Goal: Transaction & Acquisition: Book appointment/travel/reservation

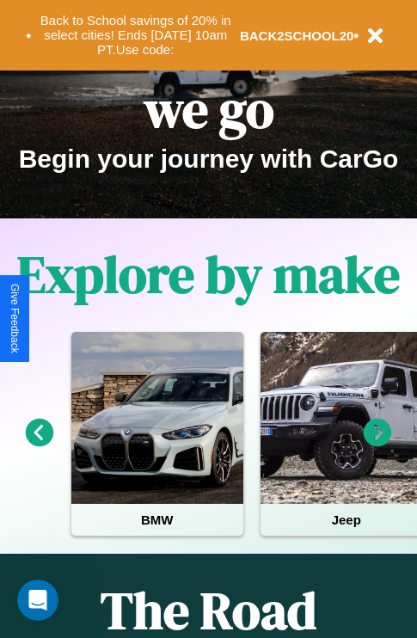
scroll to position [265, 0]
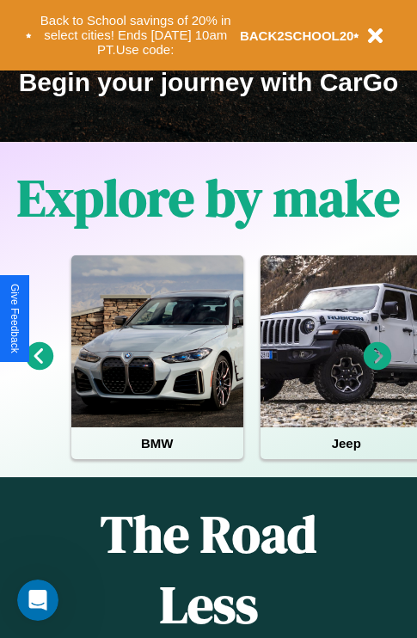
click at [39, 368] on icon at bounding box center [40, 356] width 28 height 28
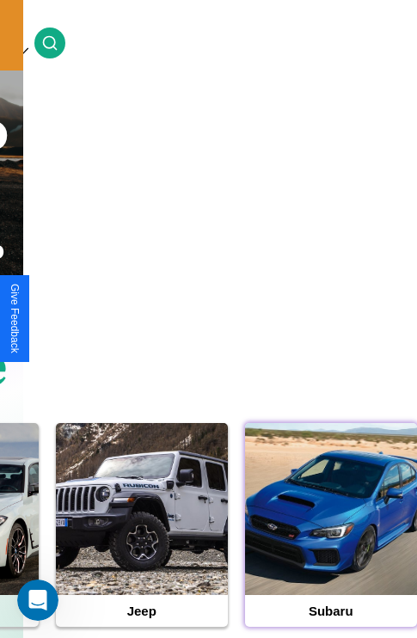
click at [330, 536] on div at bounding box center [331, 509] width 172 height 172
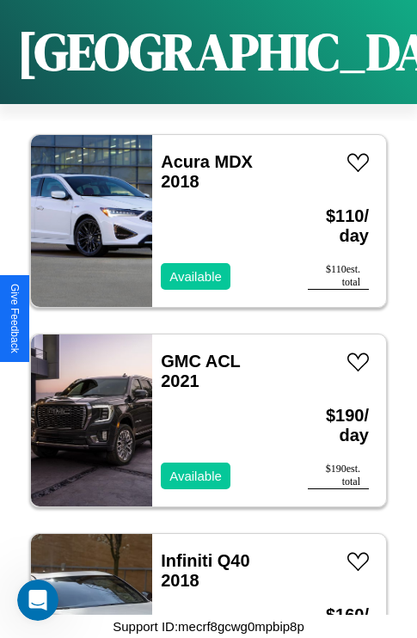
scroll to position [2659, 0]
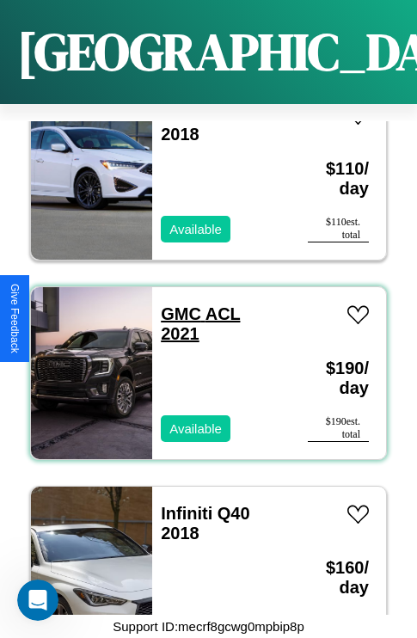
click at [175, 304] on link "GMC ACL 2021" at bounding box center [200, 323] width 79 height 39
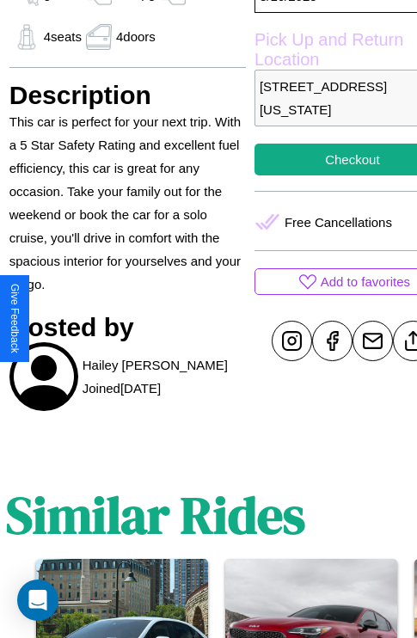
scroll to position [610, 55]
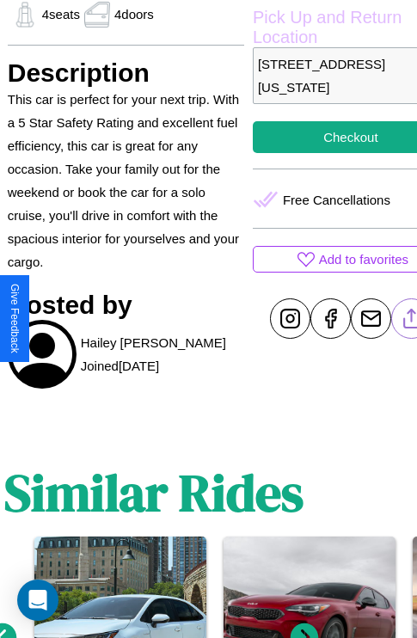
click at [411, 318] on line at bounding box center [411, 316] width 0 height 12
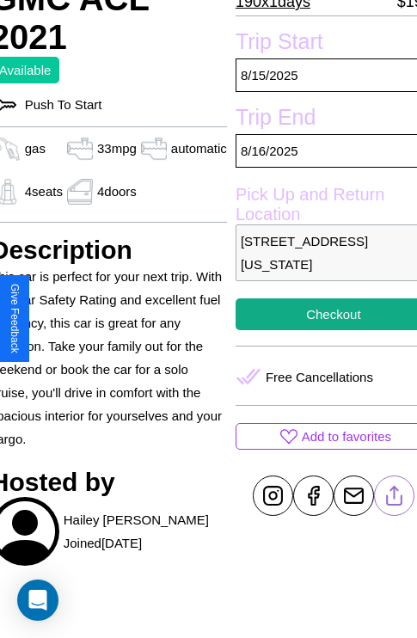
scroll to position [428, 72]
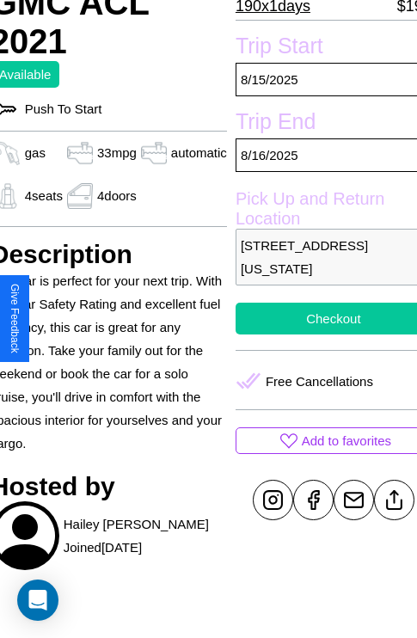
click at [319, 318] on button "Checkout" at bounding box center [334, 319] width 196 height 32
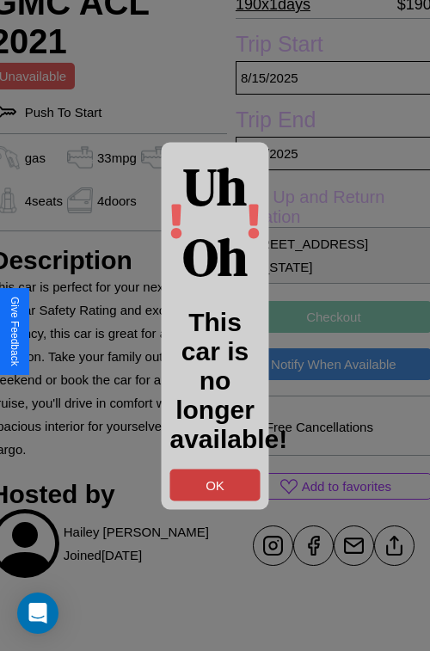
click at [215, 484] on button "OK" at bounding box center [215, 485] width 90 height 32
